Goal: Task Accomplishment & Management: Manage account settings

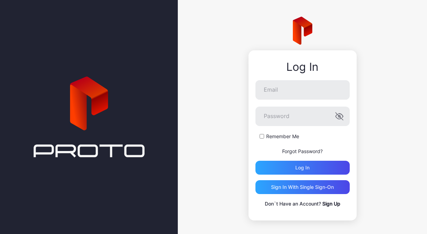
type input "**********"
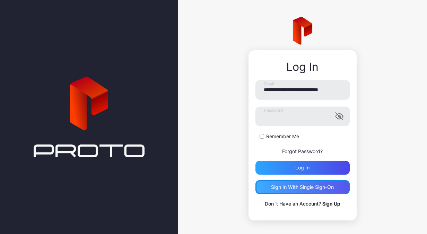
click at [320, 186] on div "Sign in With Single Sign-On" at bounding box center [302, 187] width 63 height 6
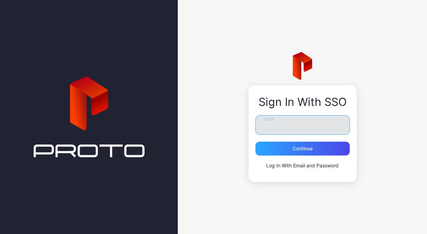
click at [306, 126] on input "Email" at bounding box center [302, 124] width 94 height 19
type input "**********"
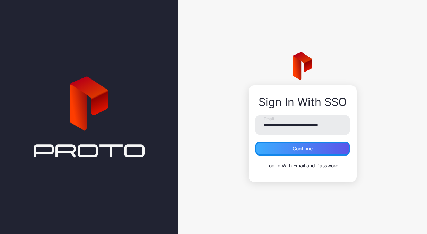
click at [301, 148] on div "Continue" at bounding box center [302, 149] width 20 height 6
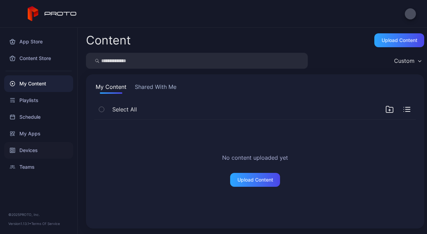
click at [34, 153] on div "Devices" at bounding box center [38, 150] width 69 height 17
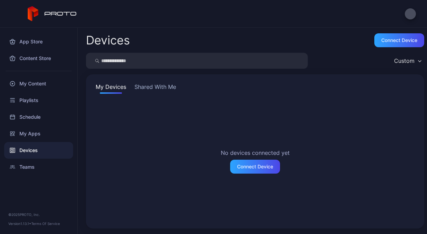
click at [167, 84] on button "Shared With Me" at bounding box center [155, 87] width 44 height 11
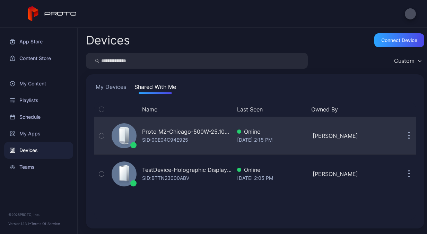
click at [409, 133] on icon "button" at bounding box center [409, 132] width 1 height 1
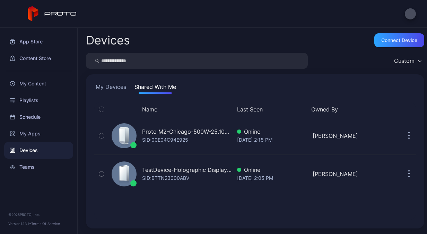
click at [256, 198] on div "Devices Connect device Custom My Devices Shared With Me Name Last Seen Owned By…" at bounding box center [252, 131] width 349 height 206
click at [408, 138] on icon "button" at bounding box center [409, 136] width 2 height 8
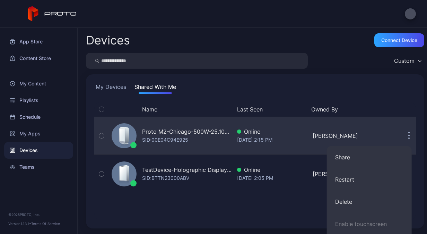
scroll to position [67, 0]
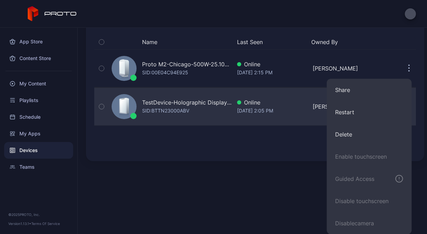
click at [198, 183] on div "Devices Connect device Custom My Devices Shared With Me Name Last Seen Owned By…" at bounding box center [252, 131] width 349 height 206
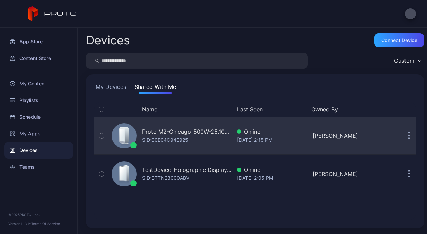
scroll to position [0, 0]
click at [163, 131] on div "Proto M2-Chicago-500W-25.103-CIC" at bounding box center [186, 131] width 89 height 8
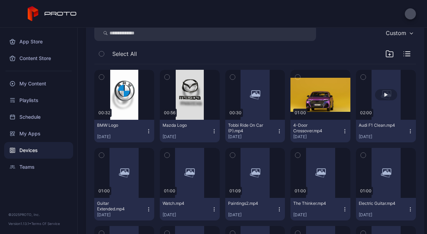
scroll to position [35, 0]
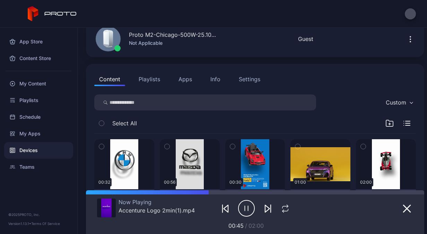
click at [406, 40] on icon "button" at bounding box center [410, 39] width 8 height 8
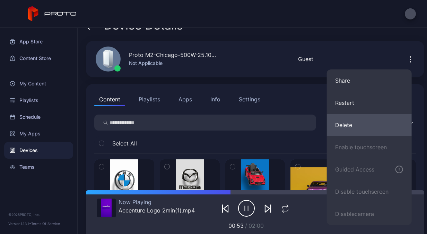
scroll to position [0, 0]
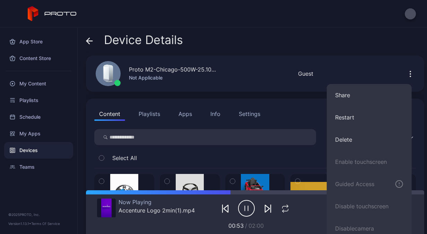
drag, startPoint x: 253, startPoint y: 116, endPoint x: 288, endPoint y: 127, distance: 36.4
click at [253, 116] on div "Settings" at bounding box center [249, 113] width 21 height 8
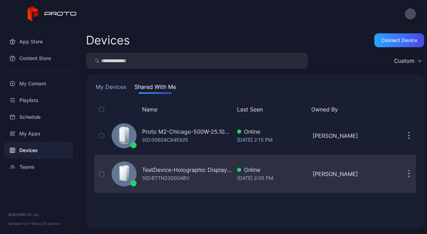
click at [201, 169] on div "TestDevice-Holographic Display-Chicago-500West-Showcase" at bounding box center [186, 169] width 89 height 8
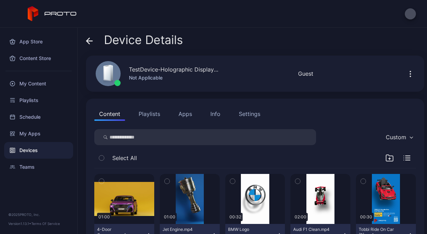
click at [259, 115] on div "Settings" at bounding box center [249, 113] width 21 height 8
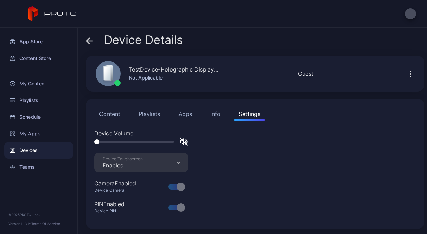
scroll to position [1, 0]
click at [410, 73] on icon "button" at bounding box center [410, 73] width 1 height 1
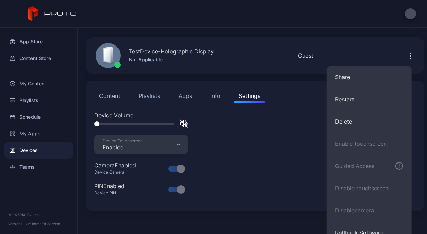
scroll to position [28, 0]
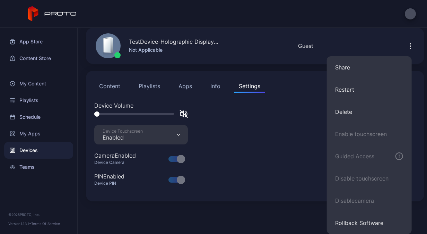
click at [250, 215] on div "Device Details TestDevice-Holographic Display-Chicago-500West-Showcase Not Appl…" at bounding box center [252, 131] width 349 height 206
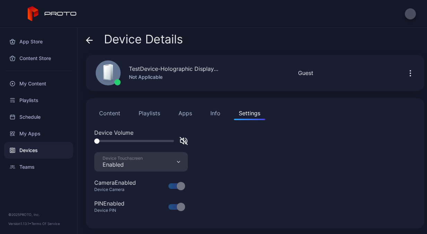
click at [88, 39] on icon at bounding box center [89, 40] width 7 height 7
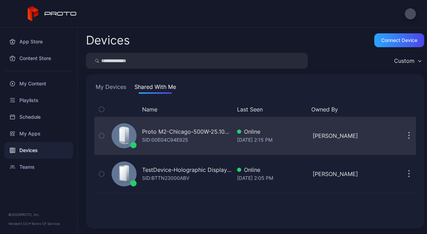
click at [170, 129] on div "Proto M2-Chicago-500W-25.103-CIC" at bounding box center [186, 131] width 89 height 8
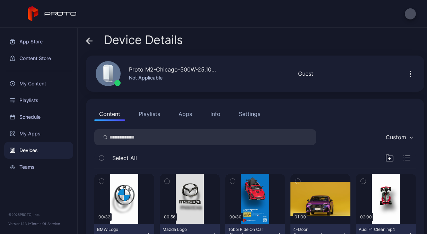
click at [406, 71] on icon "button" at bounding box center [410, 74] width 8 height 8
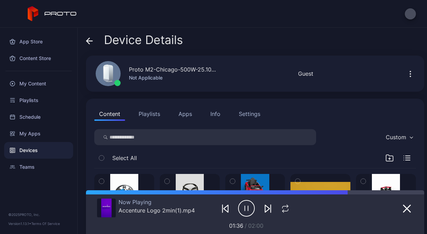
click at [406, 70] on icon "button" at bounding box center [410, 74] width 8 height 8
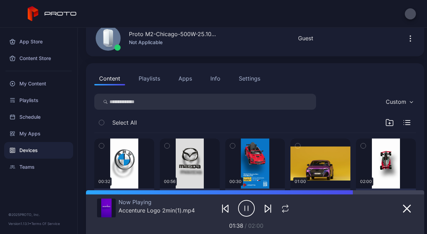
click at [406, 38] on icon "button" at bounding box center [410, 38] width 8 height 8
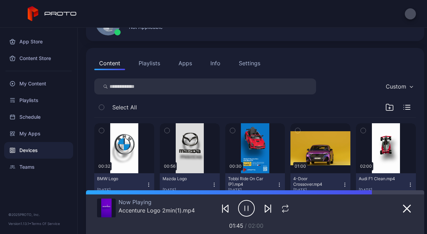
scroll to position [29, 0]
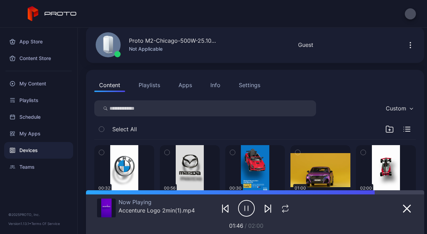
click at [406, 43] on icon "button" at bounding box center [410, 45] width 8 height 8
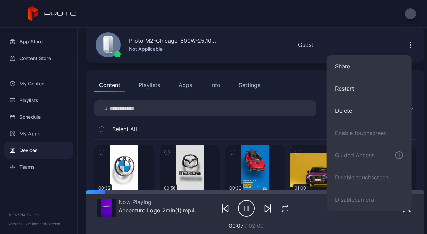
click at [304, 86] on div "Content Playlists Apps Info Settings" at bounding box center [255, 85] width 322 height 14
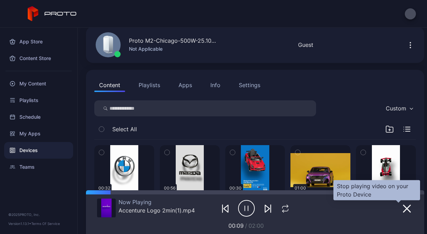
click at [403, 207] on icon "button" at bounding box center [407, 208] width 8 height 8
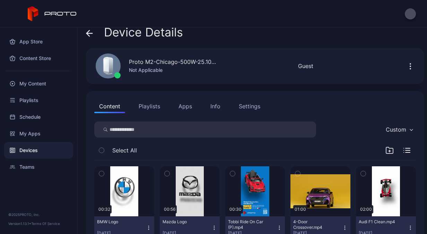
scroll to position [0, 0]
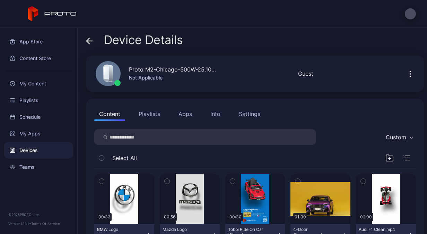
click at [87, 41] on icon at bounding box center [88, 41] width 3 height 6
